Goal: Task Accomplishment & Management: Use online tool/utility

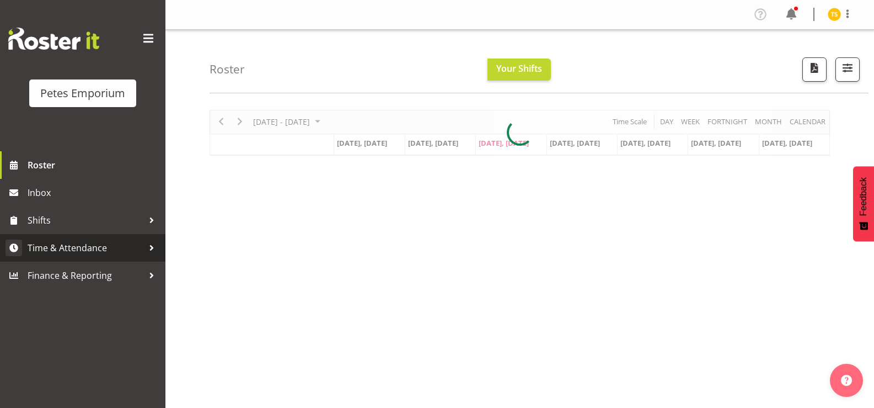
click at [84, 243] on span "Time & Attendance" at bounding box center [86, 247] width 116 height 17
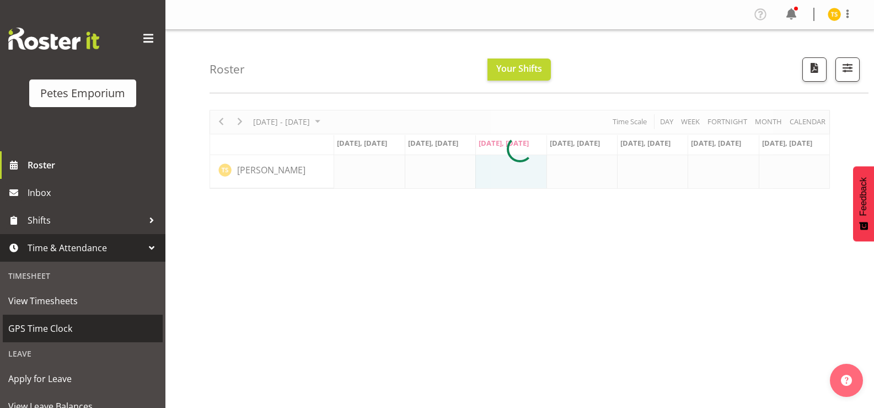
click at [62, 317] on link "GPS Time Clock" at bounding box center [83, 328] width 160 height 28
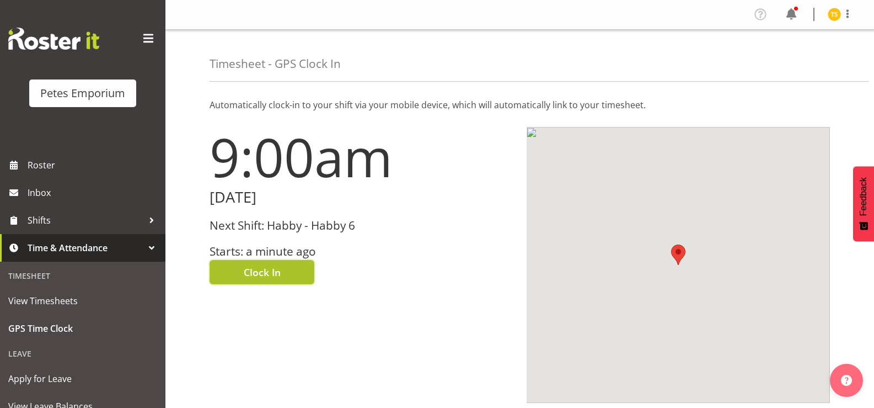
click at [228, 266] on button "Clock In" at bounding box center [262, 272] width 105 height 24
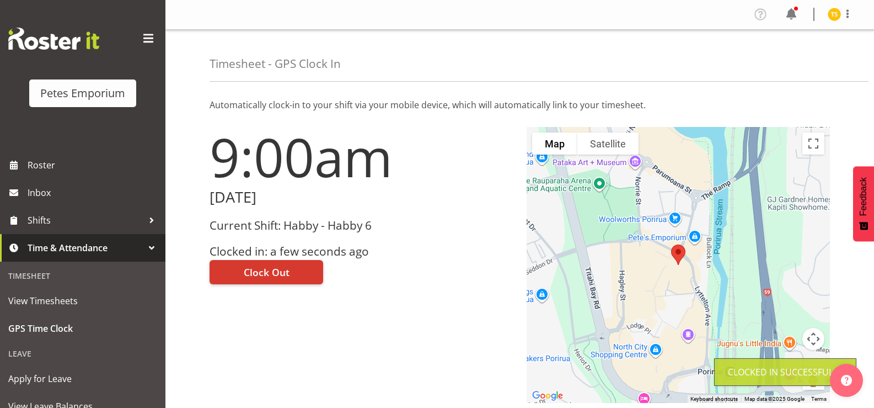
click at [833, 11] on img at bounding box center [834, 14] width 13 height 13
click at [803, 60] on link "Log Out" at bounding box center [801, 58] width 106 height 20
